Goal: Task Accomplishment & Management: Manage account settings

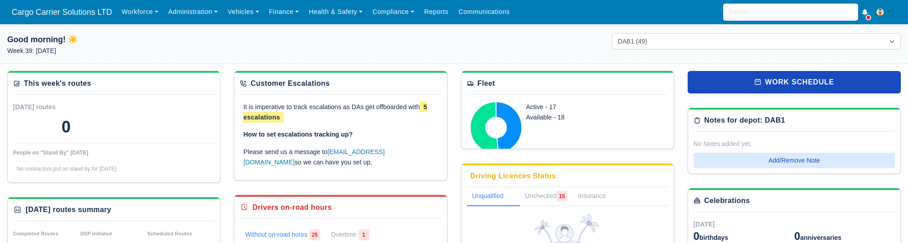
click at [765, 4] on input "search" at bounding box center [790, 12] width 135 height 17
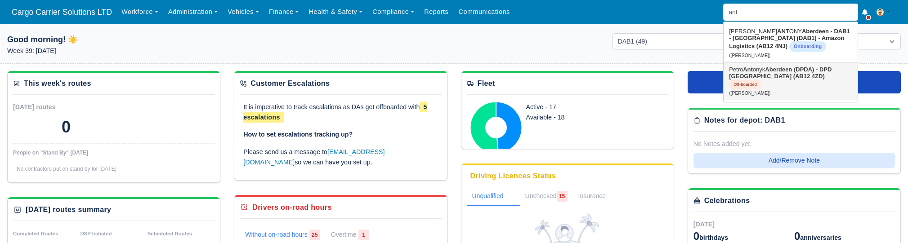
click at [760, 69] on link "Petro Ant onyk Aberdeen (DPDA) - DPD Aberdeen (AB12 4ZD) Off-boarded (Petro Ant…" at bounding box center [791, 81] width 134 height 37
type input "[PERSON_NAME]"
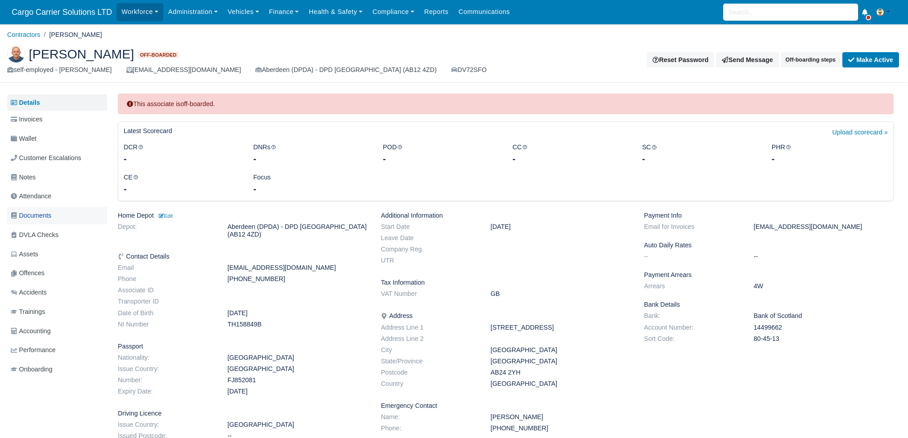
click at [32, 212] on span "Documents" at bounding box center [31, 215] width 40 height 10
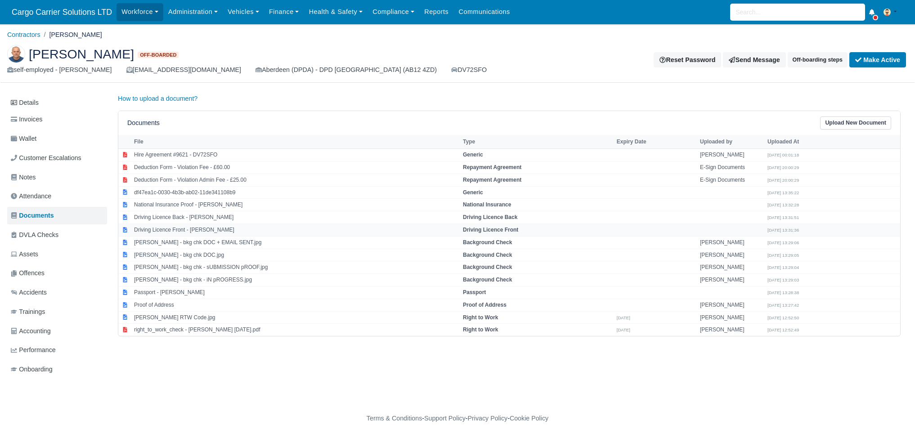
click at [172, 235] on td "Driving Licence Front - Antonyk Petro" at bounding box center [296, 230] width 329 height 13
select select "driving-licence-front"
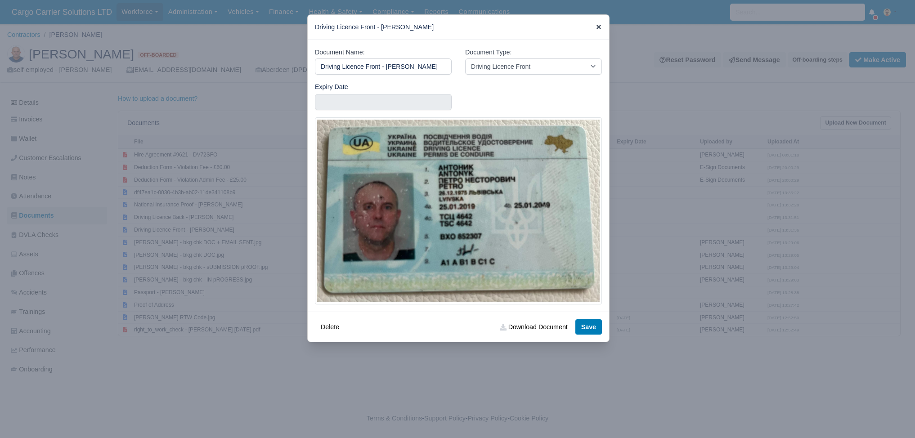
click at [600, 26] on icon at bounding box center [598, 27] width 4 height 4
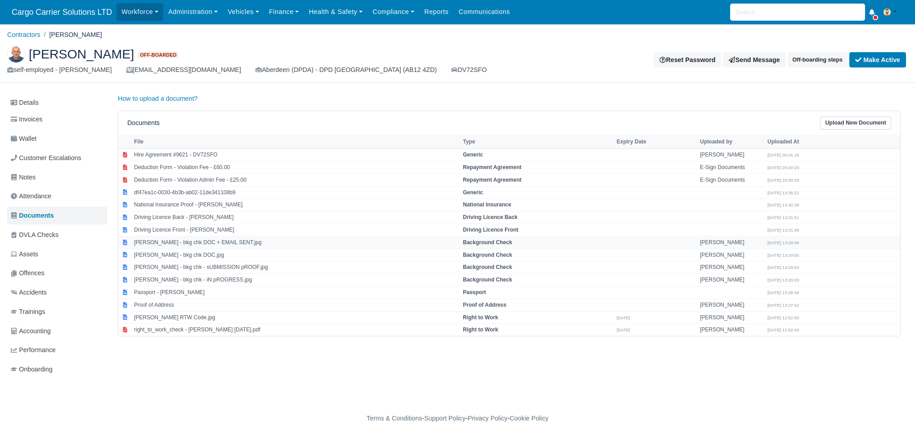
click at [187, 241] on td "Antonyk Petro - bkg chk DOC + EMAIL SENT.jpg" at bounding box center [296, 242] width 329 height 13
select select "background-check"
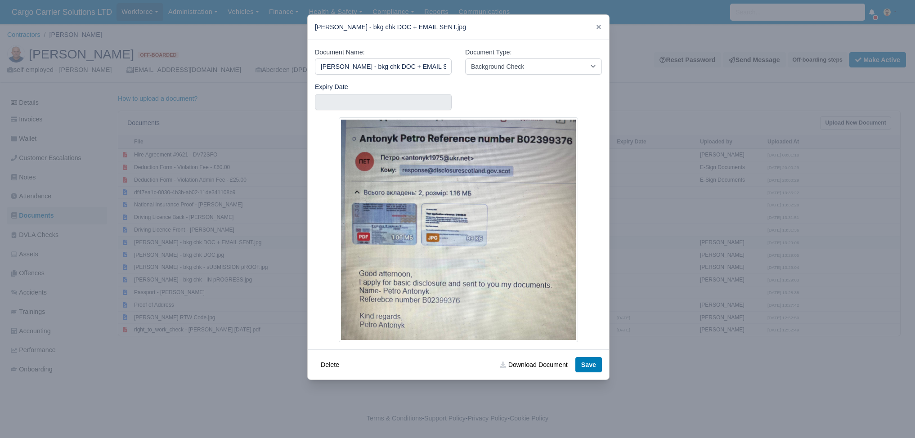
scroll to position [0, 9]
click at [596, 29] on icon at bounding box center [598, 27] width 6 height 6
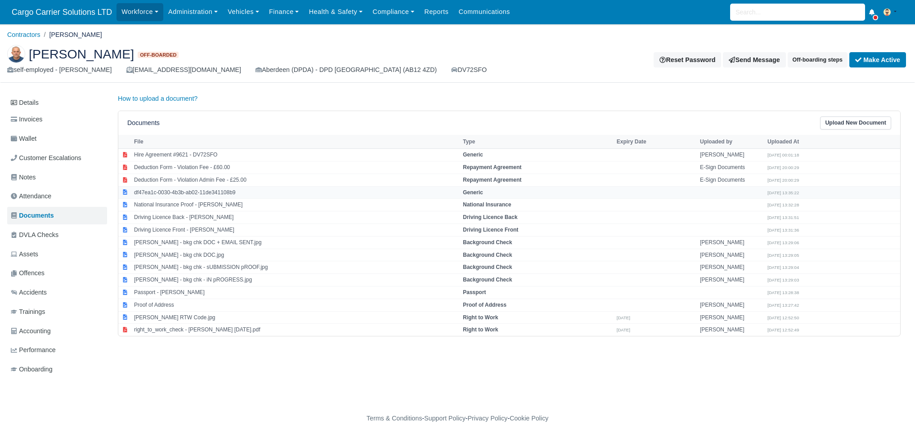
click at [158, 193] on td "df47ea1c-0030-4b3b-ab02-11de341108b9" at bounding box center [296, 192] width 329 height 13
select select "generic"
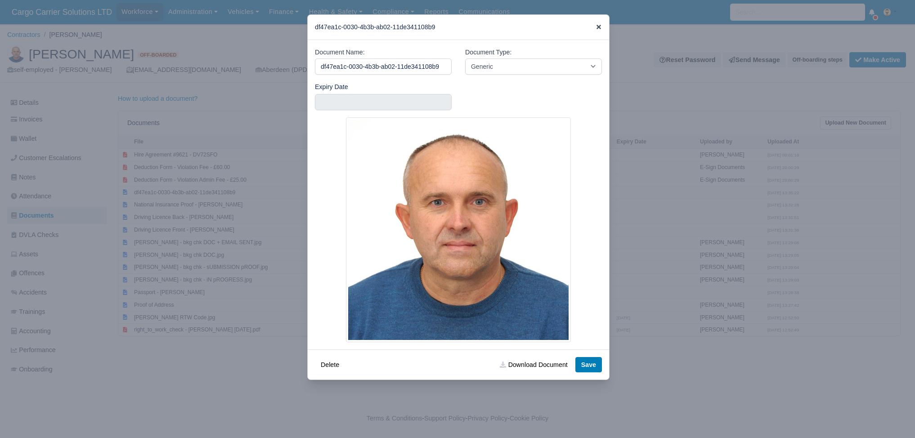
click at [599, 25] on icon at bounding box center [598, 27] width 6 height 6
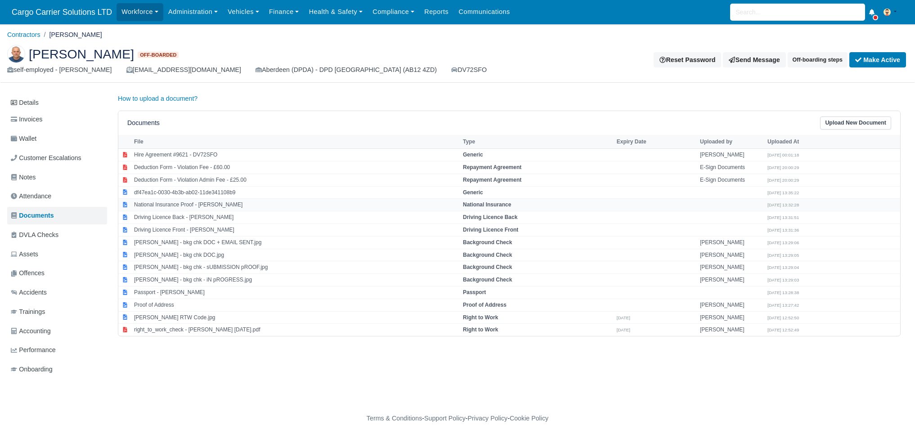
click at [149, 204] on td "National Insurance Proof - Antonyk Petro" at bounding box center [296, 205] width 329 height 13
select select "national-insurance"
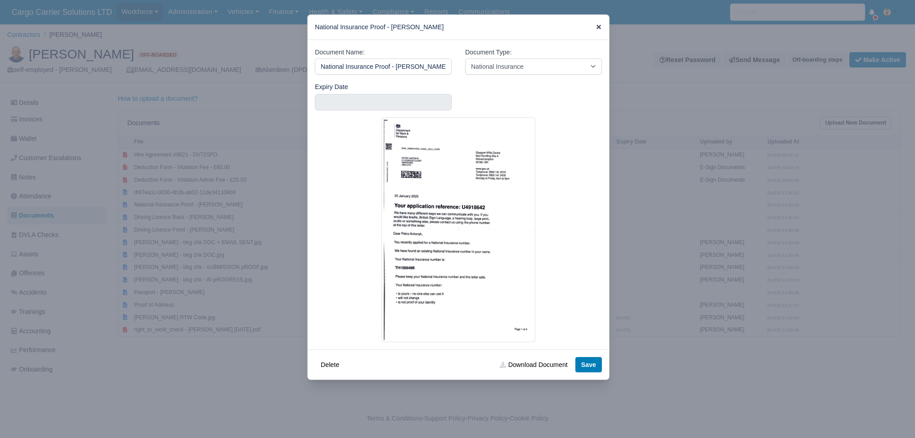
click at [596, 24] on icon at bounding box center [598, 27] width 6 height 6
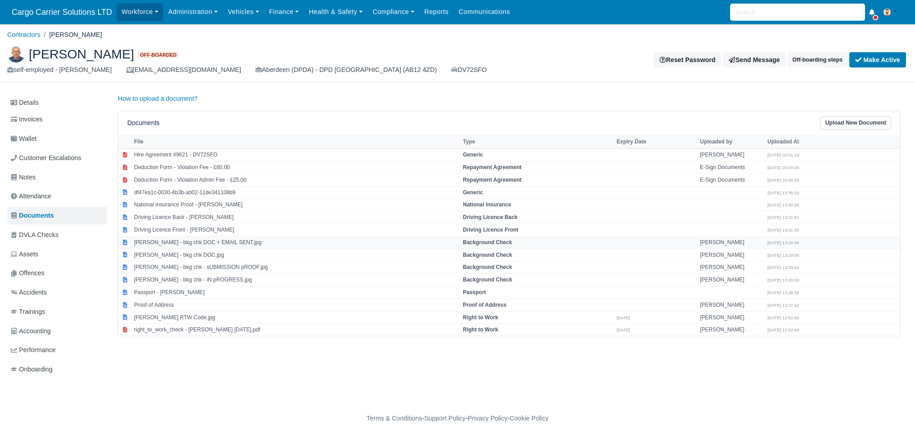
click at [192, 243] on td "Antonyk Petro - bkg chk DOC + EMAIL SENT.jpg" at bounding box center [296, 242] width 329 height 13
select select "background-check"
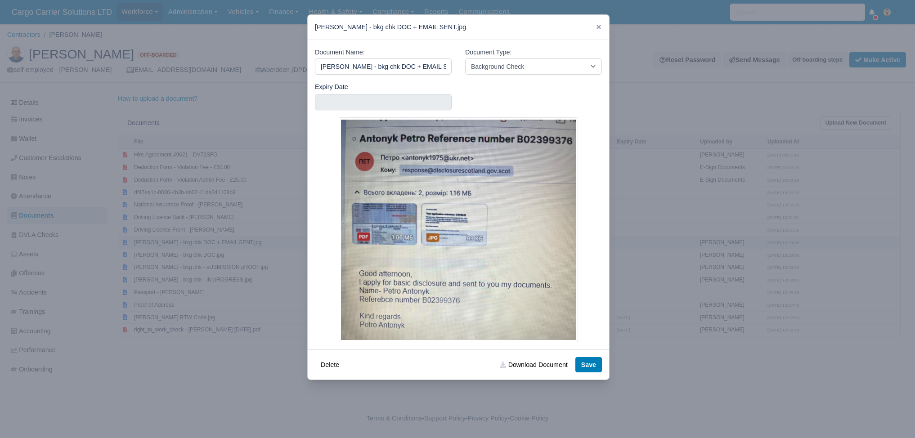
scroll to position [0, 9]
click at [602, 26] on div "Antonyk Petro - bkg chk DOC + EMAIL SENT.jpg" at bounding box center [458, 27] width 301 height 25
click at [595, 28] on div "Antonyk Petro - bkg chk DOC + EMAIL SENT.jpg" at bounding box center [458, 27] width 301 height 25
click at [599, 26] on icon at bounding box center [598, 27] width 4 height 4
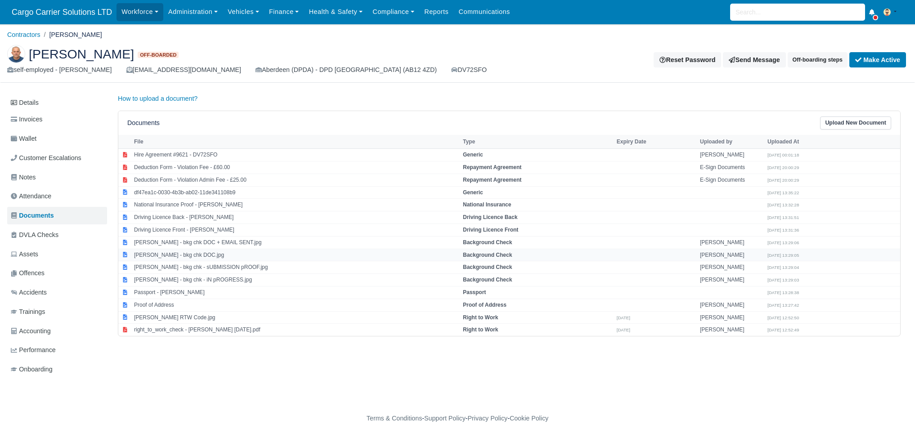
click at [183, 250] on td "Antonyk Petro - bkg chk DOC.jpg" at bounding box center [296, 255] width 329 height 13
select select "background-check"
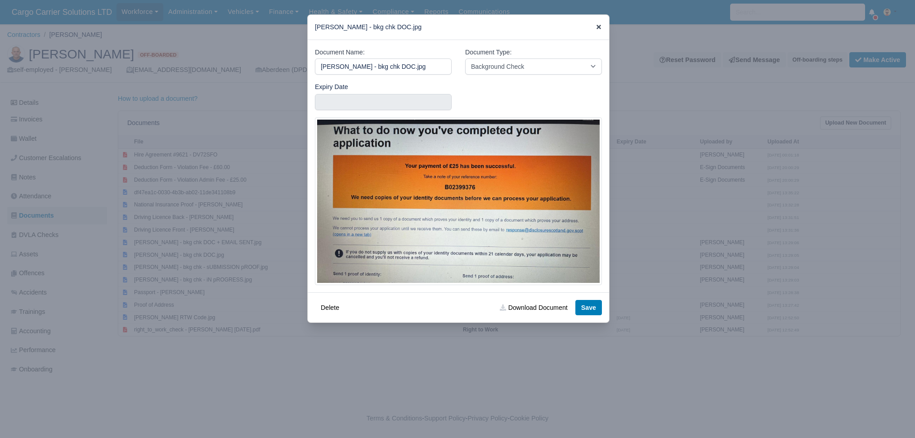
click at [600, 27] on icon at bounding box center [598, 27] width 4 height 4
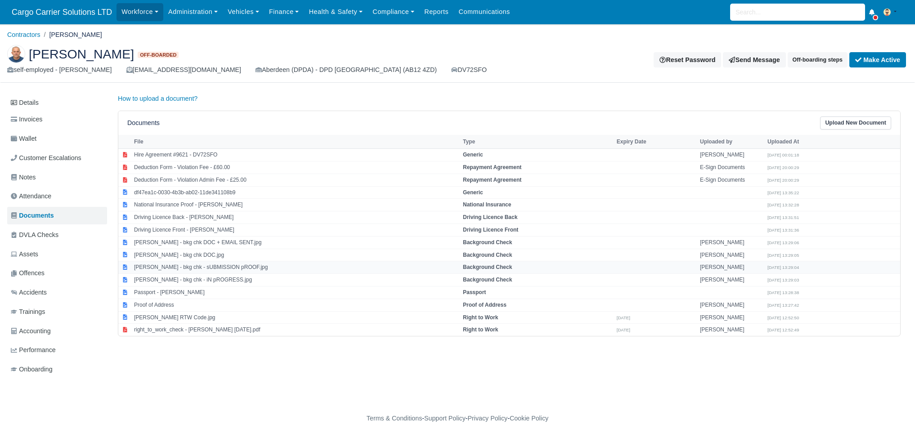
click at [196, 266] on td "Antonyk Petro - bkg chk - sUBMISSION pROOF.jpg" at bounding box center [296, 267] width 329 height 13
select select "background-check"
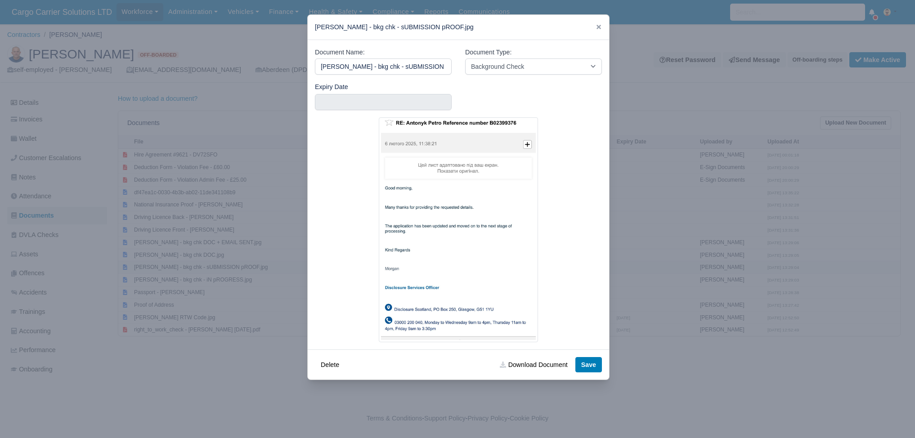
scroll to position [0, 16]
click at [599, 27] on icon at bounding box center [598, 27] width 4 height 4
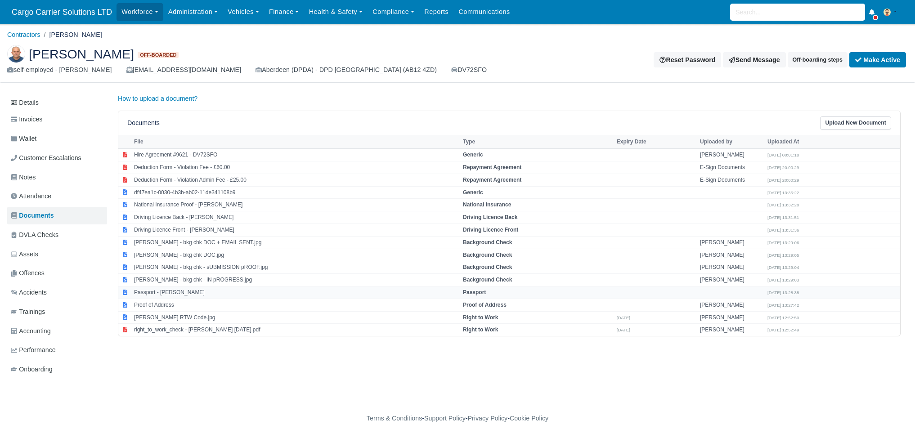
click at [178, 291] on td "Passport - Antonyk Petro" at bounding box center [296, 292] width 329 height 13
select select "passport"
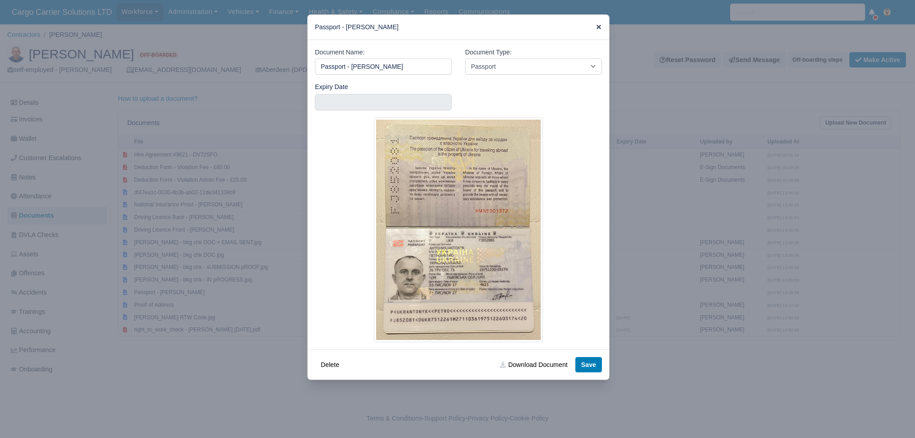
click at [595, 26] on icon at bounding box center [598, 27] width 6 height 6
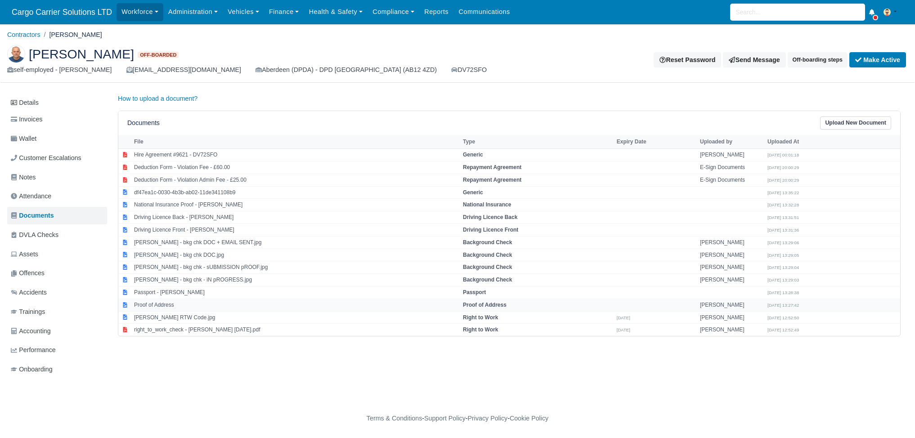
click at [174, 304] on td "Proof of Address" at bounding box center [296, 305] width 329 height 13
select select "proof-of-address"
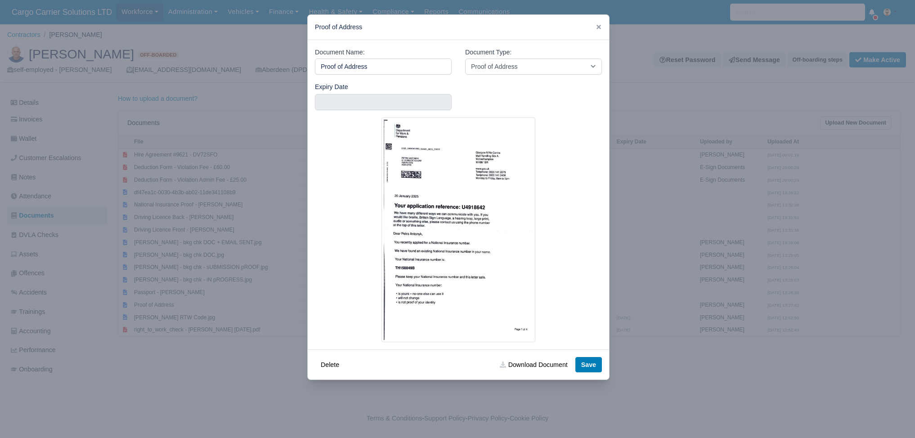
click at [600, 21] on div "Proof of Address" at bounding box center [458, 27] width 301 height 25
click at [601, 25] on icon at bounding box center [598, 27] width 6 height 6
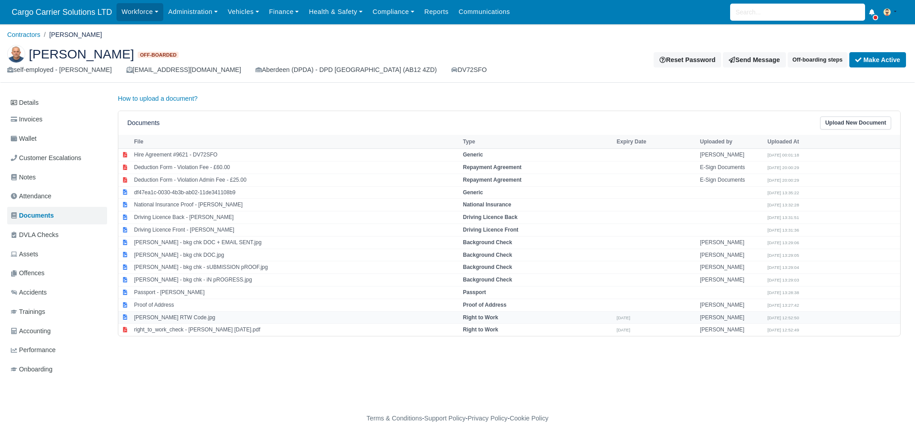
click at [170, 320] on td "Antonyk Petro RTW Code.jpg" at bounding box center [296, 317] width 329 height 13
select select "right-to-work"
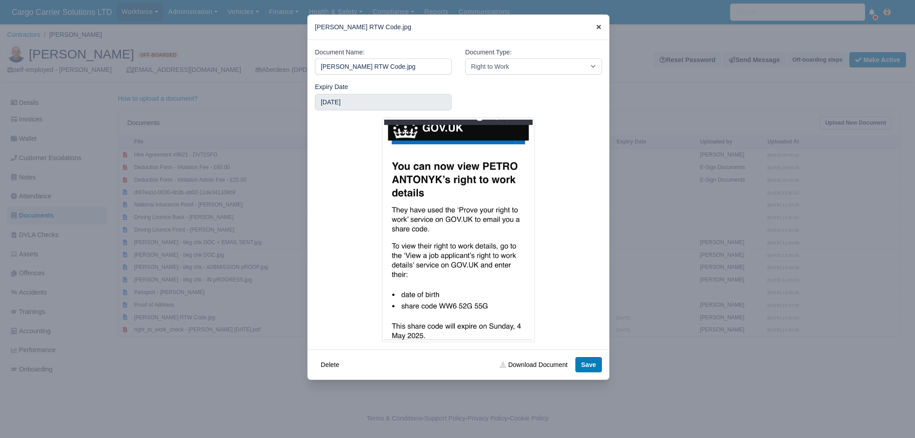
click at [599, 30] on icon at bounding box center [598, 27] width 6 height 6
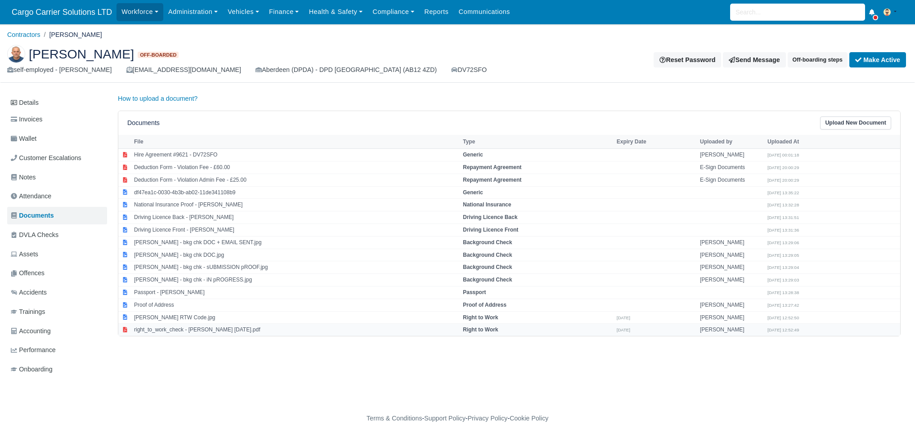
click at [154, 327] on td "right_to_work_check - Antonyk Petro 19 jUL 2025.pdf" at bounding box center [296, 330] width 329 height 12
select select "right-to-work"
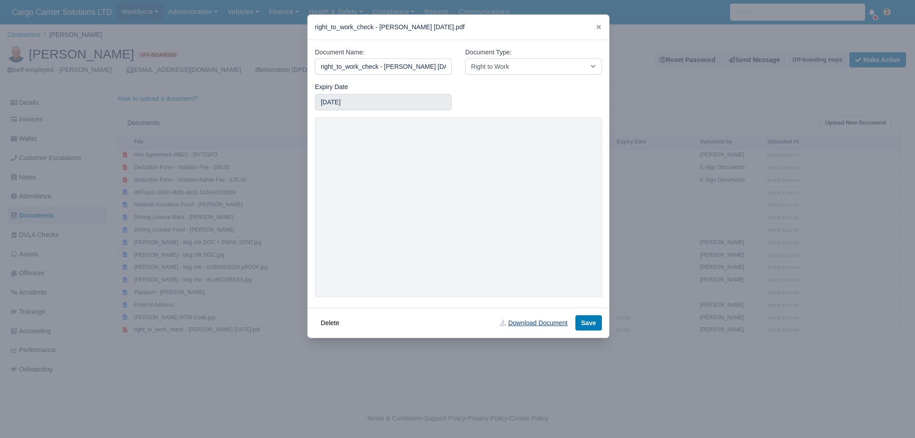
click at [536, 331] on link "Download Document" at bounding box center [533, 322] width 79 height 15
click at [596, 27] on icon at bounding box center [598, 27] width 6 height 6
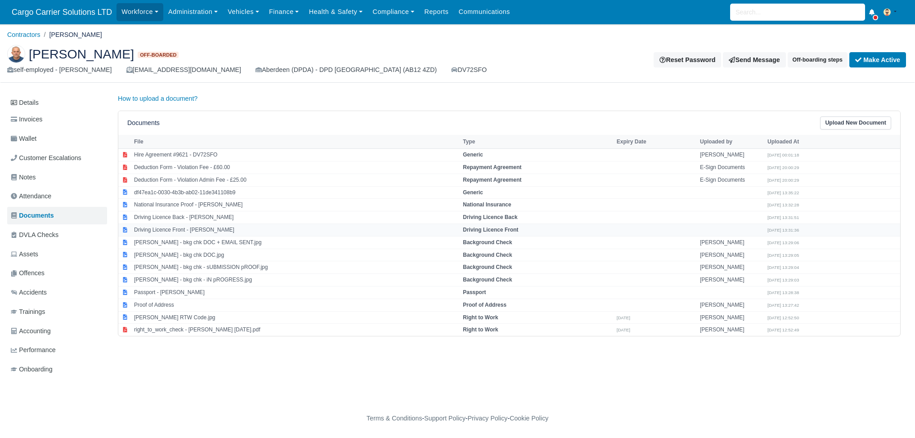
click at [197, 225] on td "Driving Licence Front - Antonyk Petro" at bounding box center [296, 230] width 329 height 13
select select "driving-licence-front"
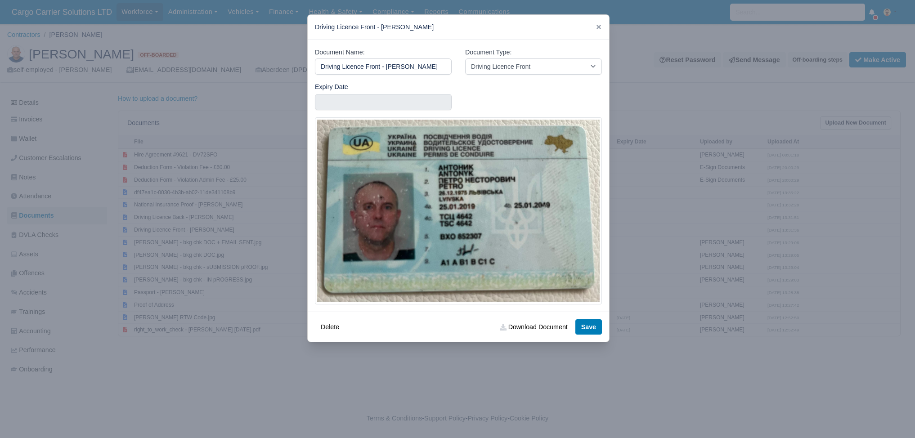
drag, startPoint x: 429, startPoint y: 64, endPoint x: 321, endPoint y: 65, distance: 107.9
click at [321, 65] on input "Driving Licence Front - Antonyk Petro" at bounding box center [383, 66] width 137 height 16
click at [520, 327] on link "Download Document" at bounding box center [533, 326] width 79 height 15
click at [599, 26] on icon at bounding box center [598, 27] width 6 height 6
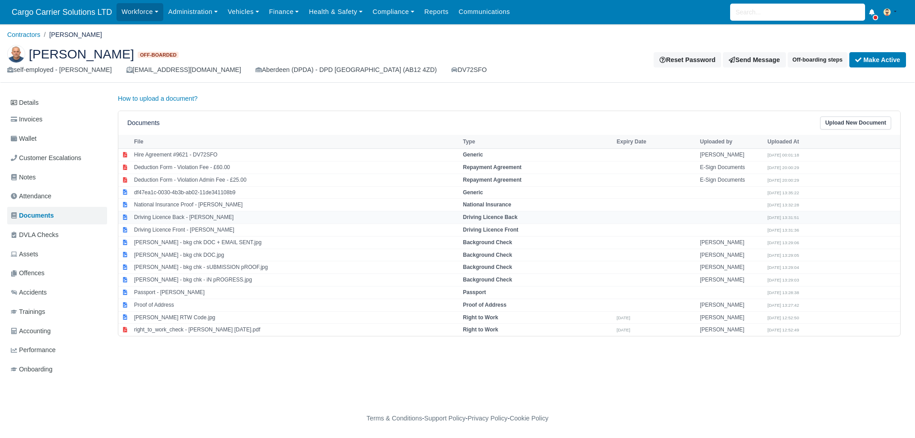
click at [202, 216] on td "Driving Licence Back - Antonyk Petro" at bounding box center [296, 217] width 329 height 13
select select "driving-licence-back"
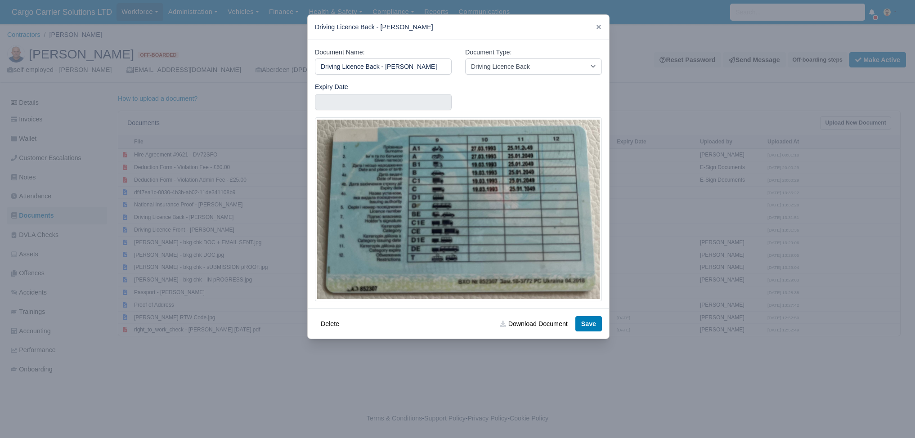
drag, startPoint x: 412, startPoint y: 65, endPoint x: 321, endPoint y: 67, distance: 90.9
click at [321, 67] on input "Driving Licence Back - Antonyk Petro" at bounding box center [383, 66] width 137 height 16
click at [537, 318] on link "Download Document" at bounding box center [533, 323] width 79 height 15
click at [599, 22] on div at bounding box center [598, 27] width 6 height 10
click at [596, 26] on icon at bounding box center [598, 27] width 6 height 6
